Goal: Task Accomplishment & Management: Complete application form

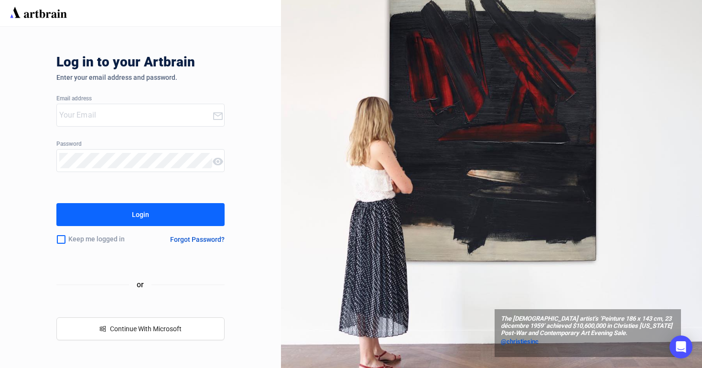
type input "marketing@millerandmillerauctions.com"
click at [132, 217] on div "Login" at bounding box center [140, 214] width 17 height 15
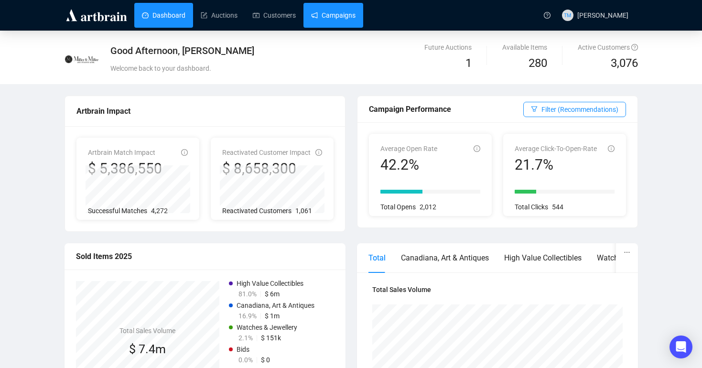
click at [329, 19] on link "Campaigns" at bounding box center [333, 15] width 44 height 25
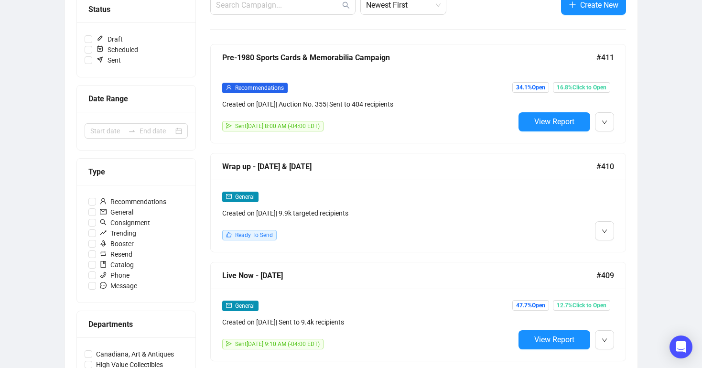
scroll to position [131, 0]
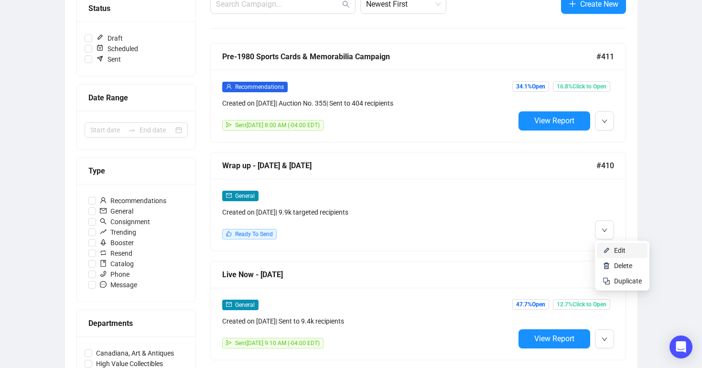
click at [614, 247] on span "Edit" at bounding box center [619, 250] width 11 height 8
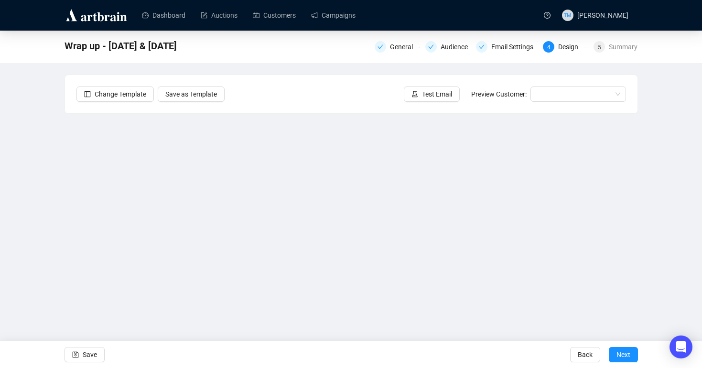
click at [565, 86] on div "Change Template Save as Template Test Email Preview Customer:" at bounding box center [351, 94] width 572 height 38
click at [564, 87] on input "search" at bounding box center [573, 94] width 75 height 14
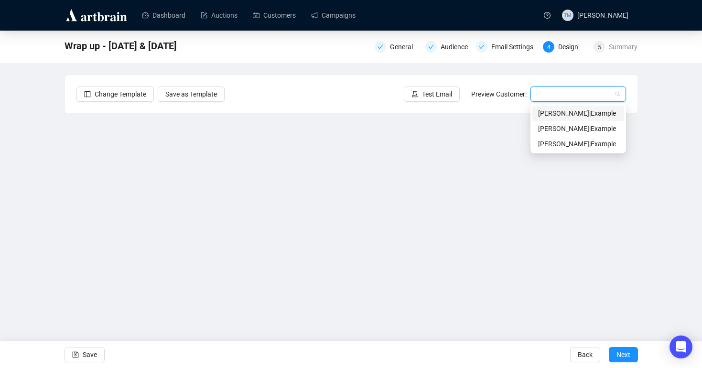
click at [561, 111] on div "Ann | Example" at bounding box center [578, 113] width 80 height 11
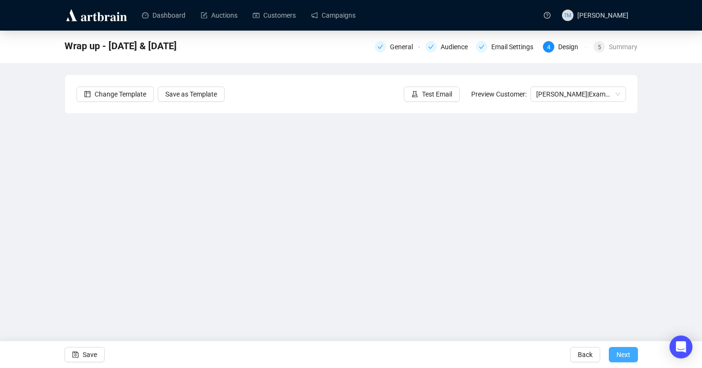
click at [617, 356] on span "Next" at bounding box center [623, 354] width 14 height 27
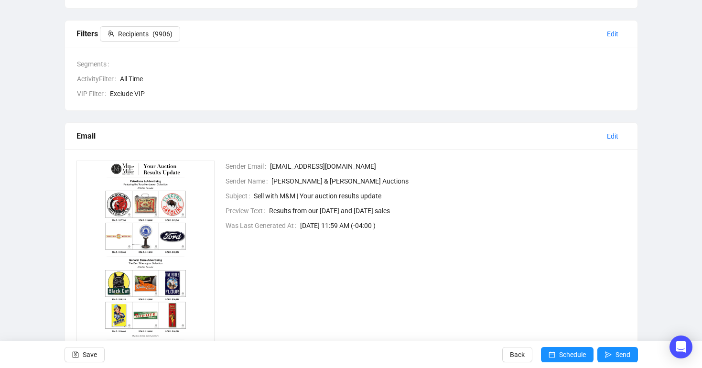
scroll to position [171, 0]
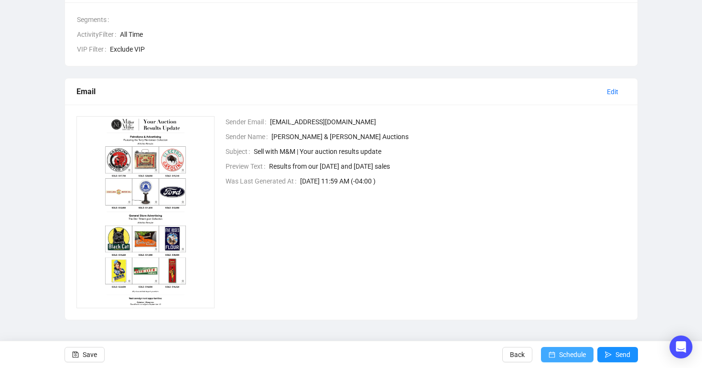
click at [571, 352] on span "Schedule" at bounding box center [572, 354] width 27 height 27
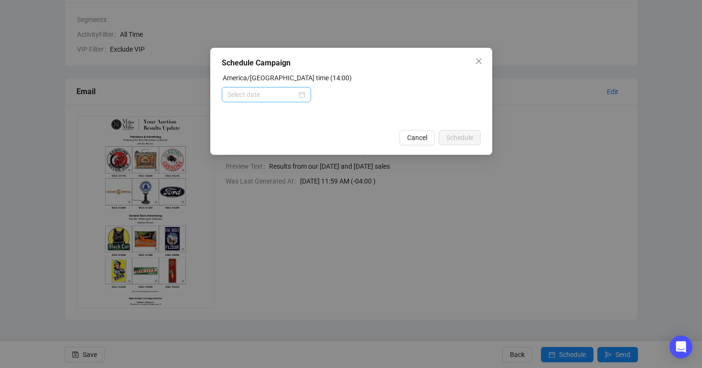
click at [302, 96] on div at bounding box center [266, 94] width 78 height 11
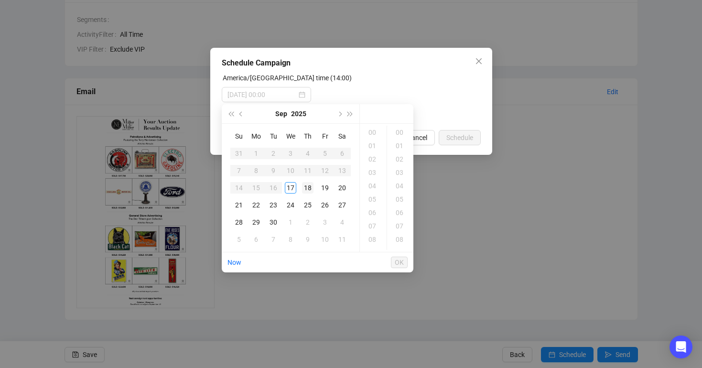
click at [308, 189] on div "18" at bounding box center [307, 187] width 11 height 11
click at [375, 243] on div "08" at bounding box center [372, 239] width 23 height 13
type input "2025-09-18 08:00"
click at [402, 262] on span "OK" at bounding box center [398, 262] width 9 height 18
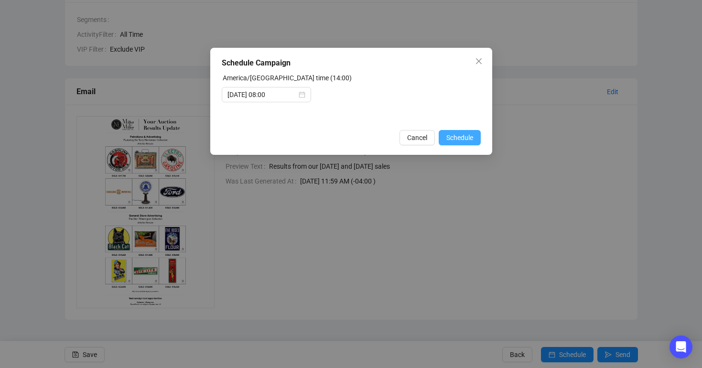
click at [446, 135] on span "Schedule" at bounding box center [459, 137] width 27 height 11
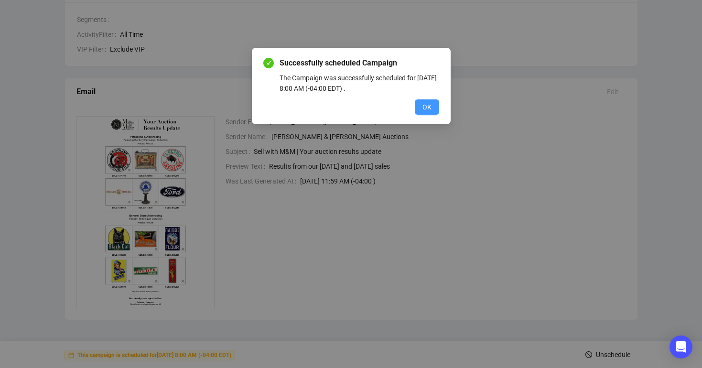
click at [429, 111] on span "OK" at bounding box center [426, 107] width 9 height 11
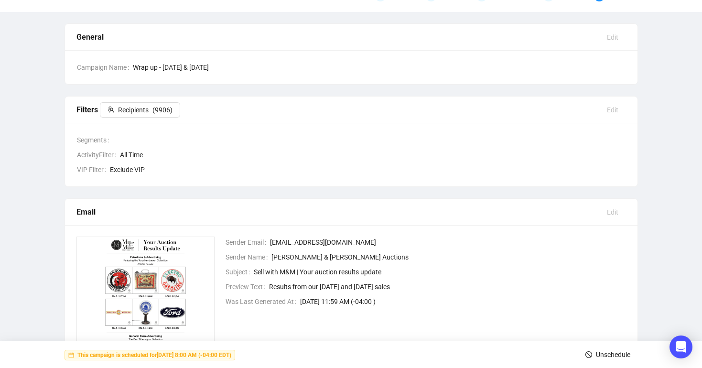
scroll to position [0, 0]
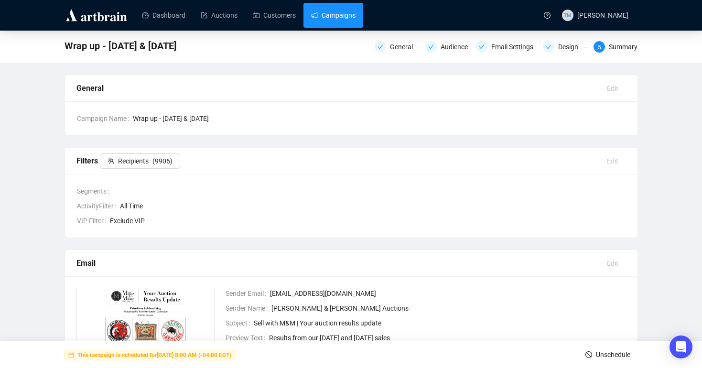
click at [352, 17] on link "Campaigns" at bounding box center [333, 15] width 44 height 25
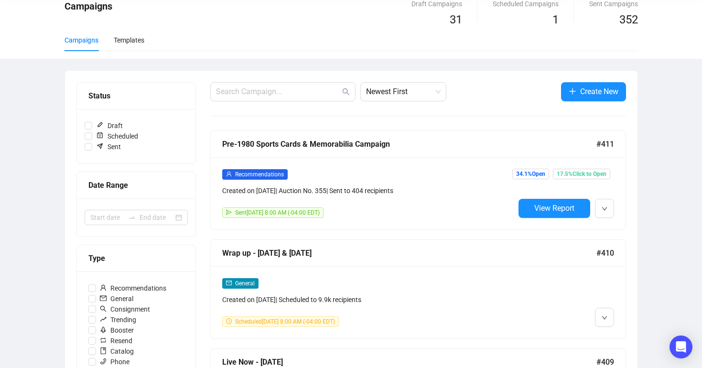
scroll to position [47, 0]
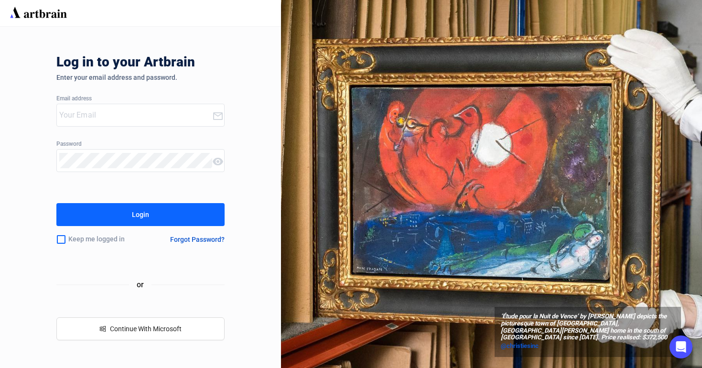
type input "[EMAIL_ADDRESS][DOMAIN_NAME]"
click at [185, 215] on button "Login" at bounding box center [140, 214] width 169 height 23
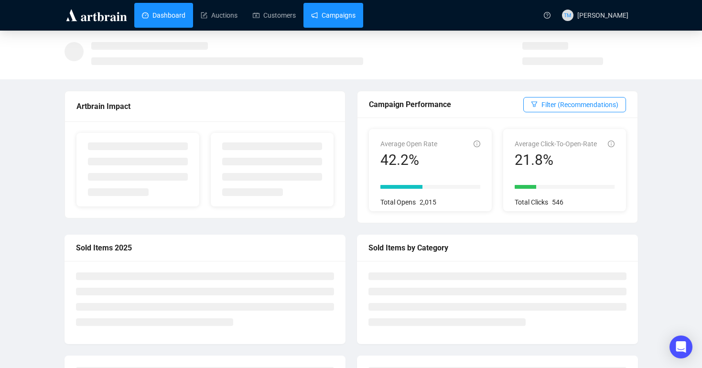
click at [351, 15] on link "Campaigns" at bounding box center [333, 15] width 44 height 25
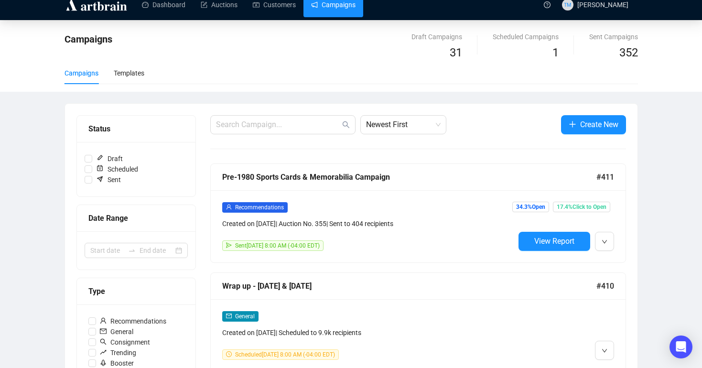
scroll to position [11, 0]
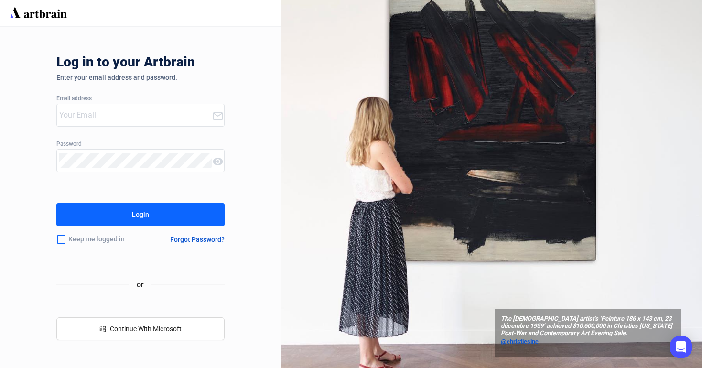
type input "[EMAIL_ADDRESS][DOMAIN_NAME]"
click at [211, 211] on button "Login" at bounding box center [140, 214] width 169 height 23
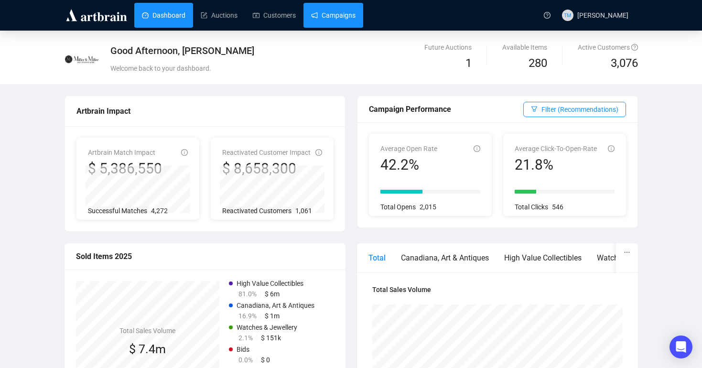
click at [337, 16] on link "Campaigns" at bounding box center [333, 15] width 44 height 25
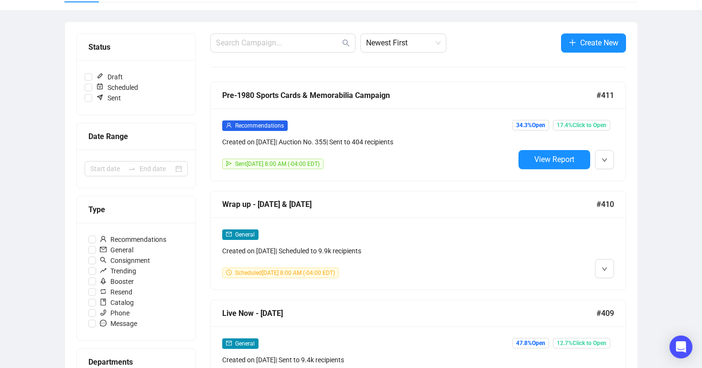
scroll to position [138, 0]
